Goal: Transaction & Acquisition: Obtain resource

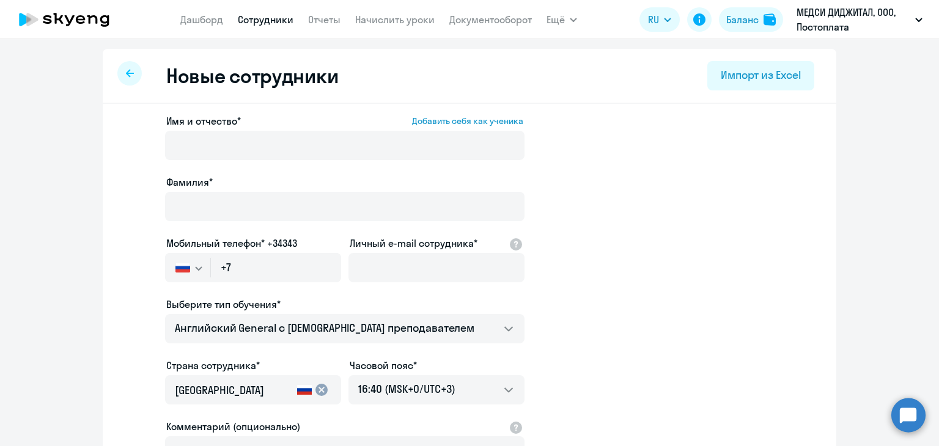
select select "english_adult_not_native_speaker"
select select "3"
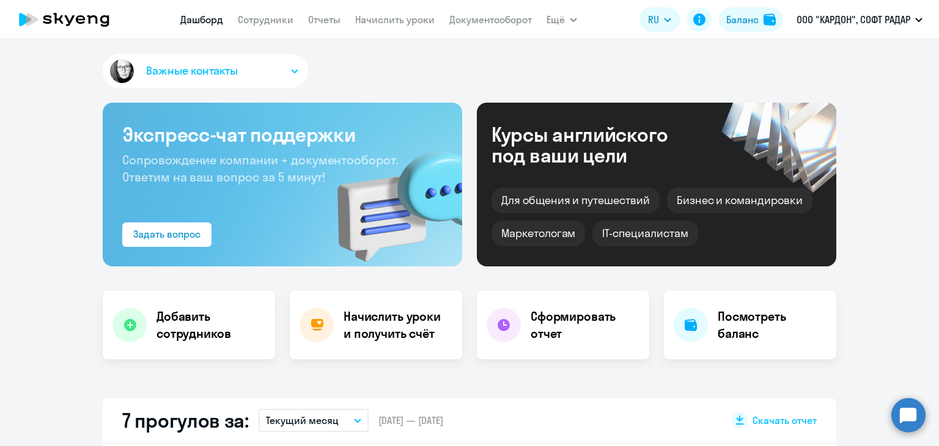
select select "30"
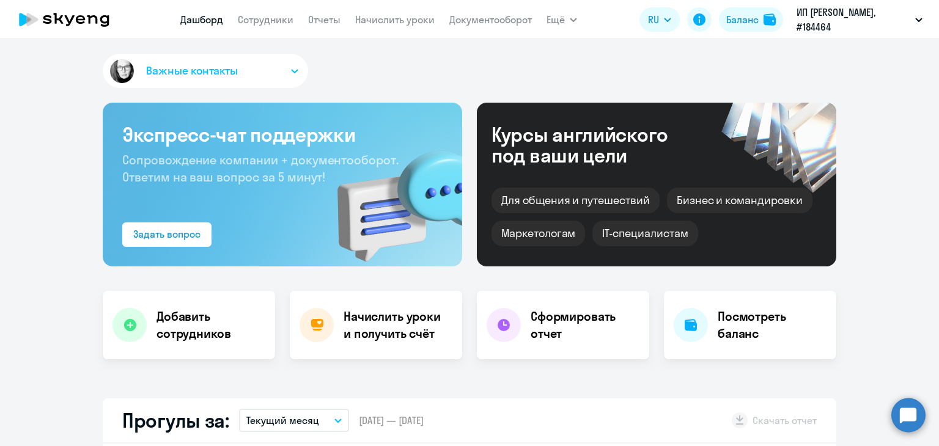
select select "30"
click at [384, 326] on h4 "Начислить уроки и получить счёт" at bounding box center [397, 325] width 106 height 34
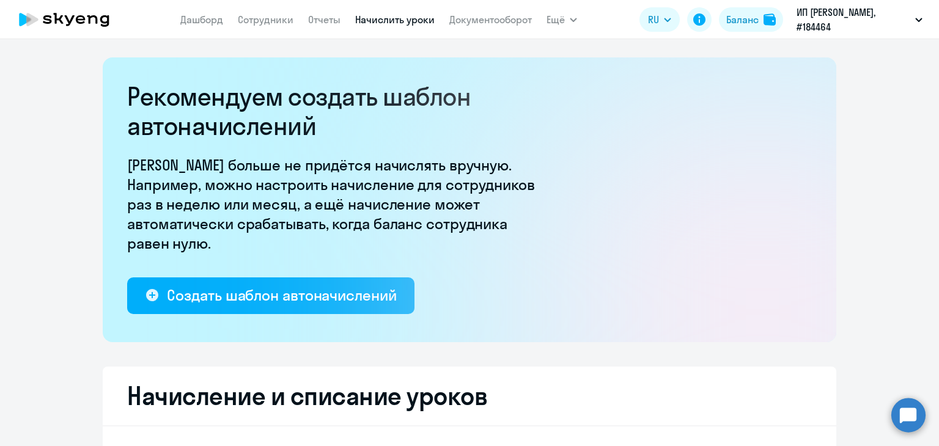
select select "10"
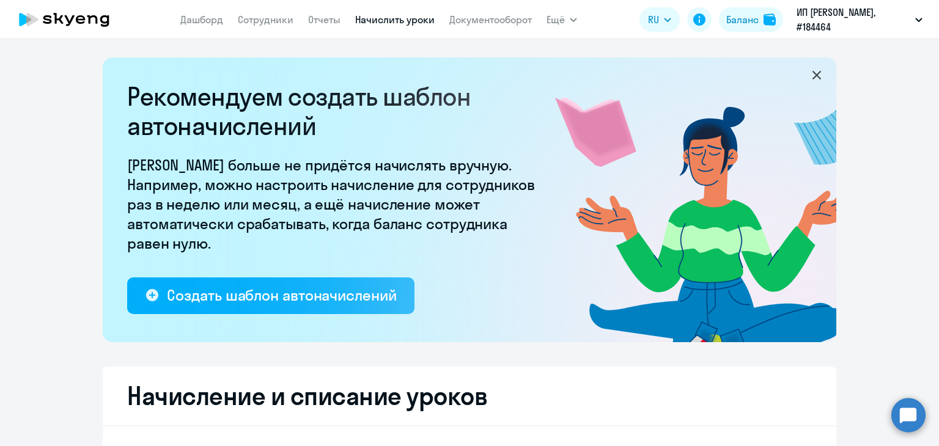
click at [391, 17] on link "Начислить уроки" at bounding box center [394, 19] width 79 height 12
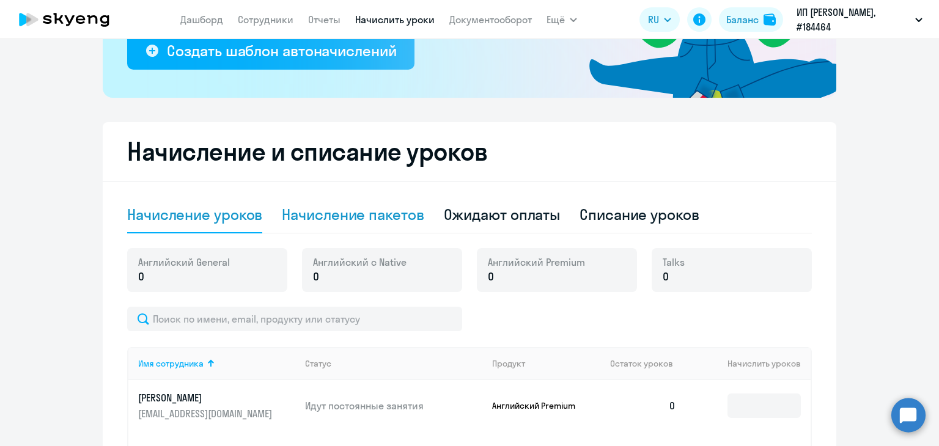
click at [394, 220] on div "Начисление пакетов" at bounding box center [353, 215] width 142 height 20
select select "10"
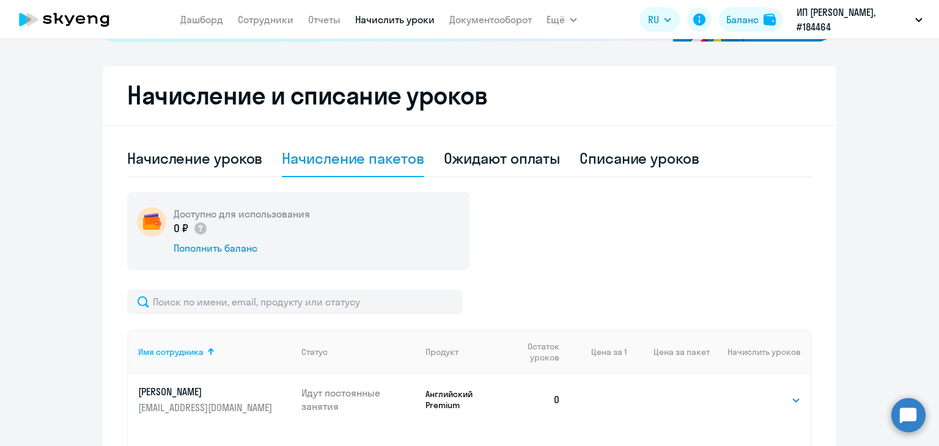
scroll to position [428, 0]
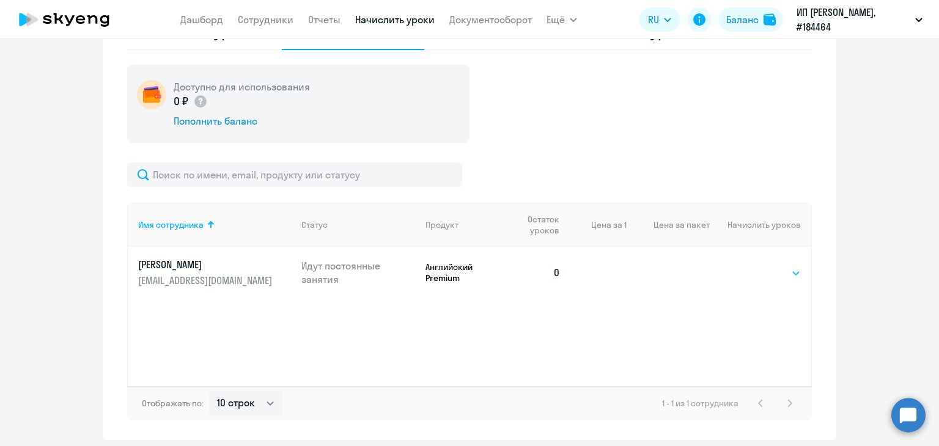
click at [775, 273] on select "Выбрать 4 8 16 32 64 96 128" at bounding box center [776, 273] width 50 height 15
select select "16"
click at [751, 266] on select "Выбрать 4 8 16 32 64 96 128" at bounding box center [776, 273] width 50 height 15
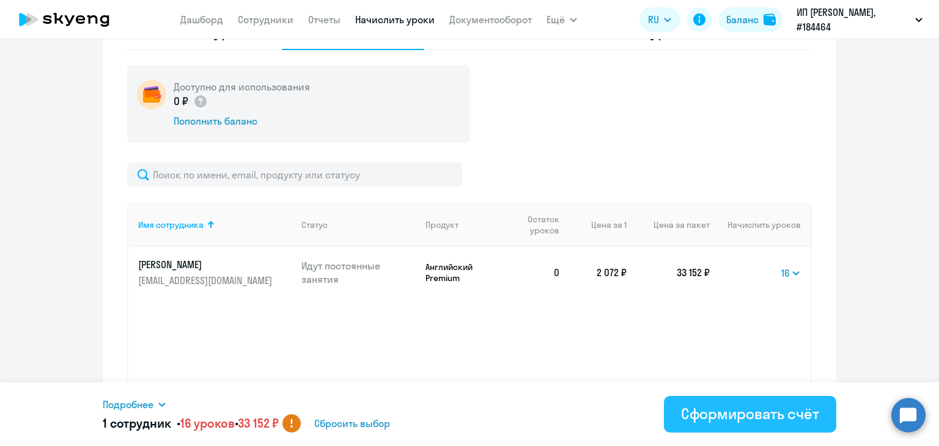
click at [707, 418] on div "Сформировать счёт" at bounding box center [750, 414] width 138 height 20
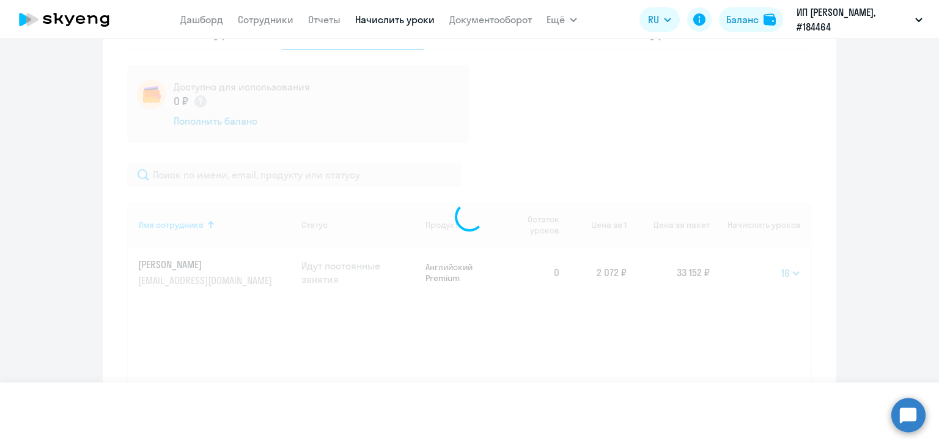
select select
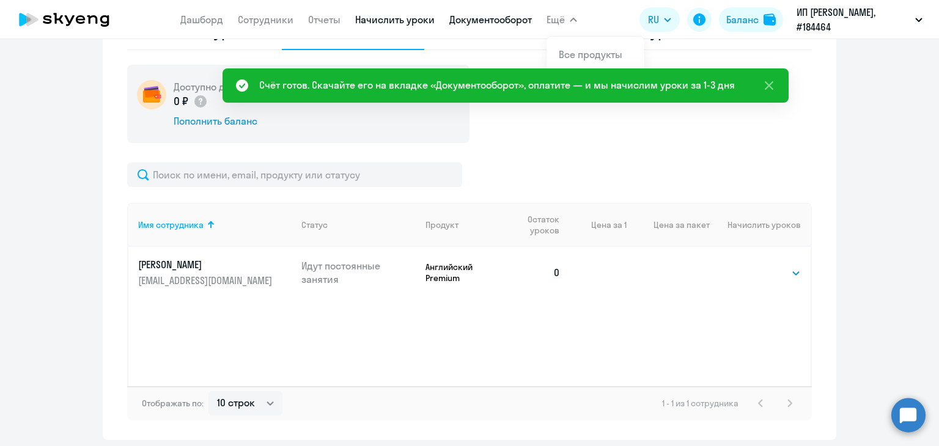
click at [504, 15] on link "Документооборот" at bounding box center [490, 19] width 83 height 12
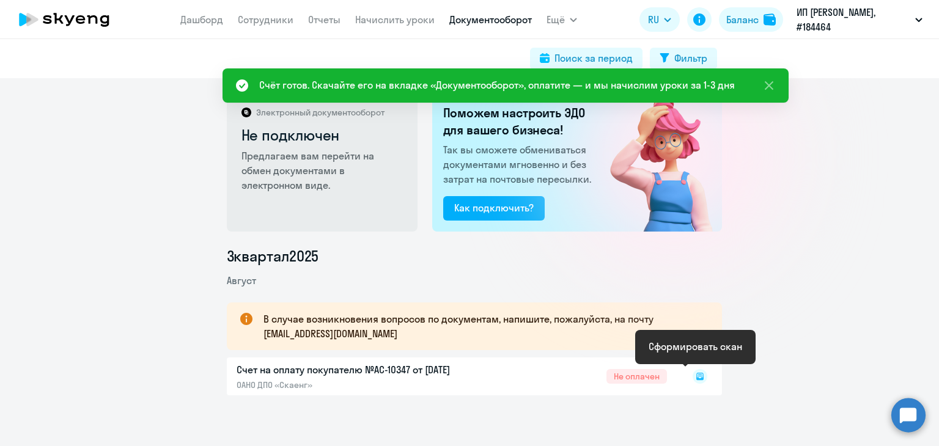
click at [696, 375] on rect at bounding box center [700, 376] width 15 height 15
click at [698, 376] on icon at bounding box center [700, 376] width 4 height 1
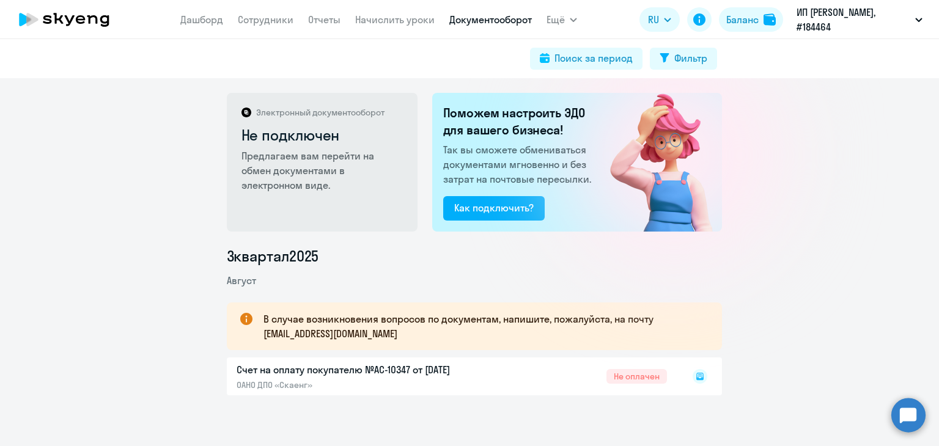
click at [699, 379] on rect at bounding box center [700, 376] width 15 height 15
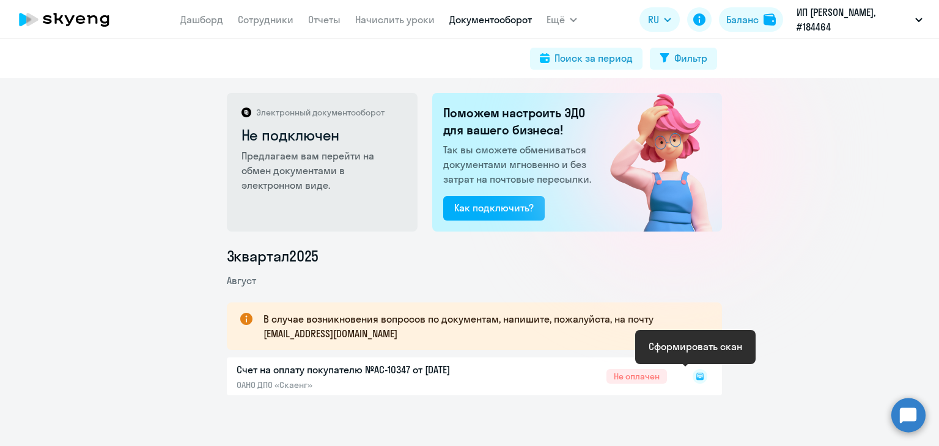
click at [695, 377] on rect at bounding box center [700, 376] width 15 height 15
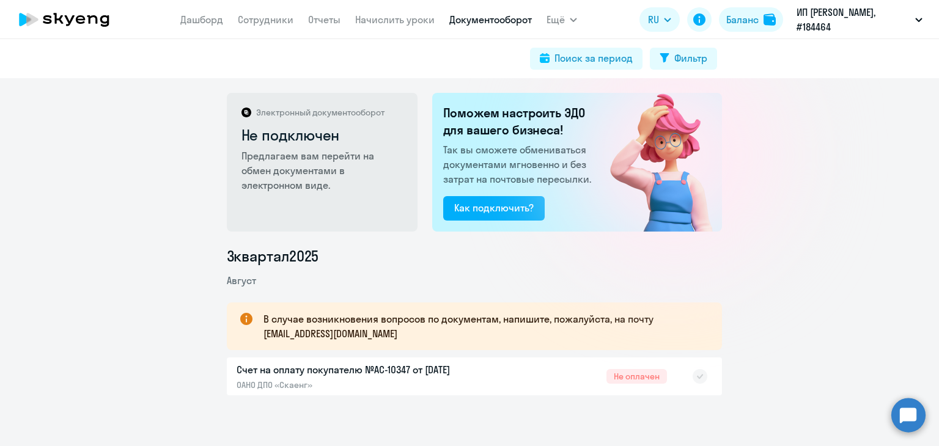
click at [691, 347] on div "В случае возникновения вопросов по документам, напишите, пожалуйста, на почту d…" at bounding box center [474, 327] width 495 height 48
click at [693, 379] on rect at bounding box center [700, 376] width 15 height 15
click at [108, 226] on div "Электронный документооборот Не подключен Предлагаем вам перейти на обмен докуме…" at bounding box center [469, 262] width 939 height 368
